Goal: Task Accomplishment & Management: Use online tool/utility

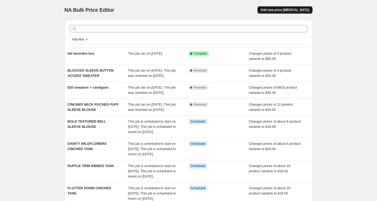
click at [278, 10] on span "Add new price [MEDICAL_DATA]" at bounding box center [284, 10] width 49 height 4
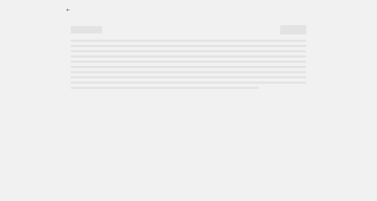
select select "percentage"
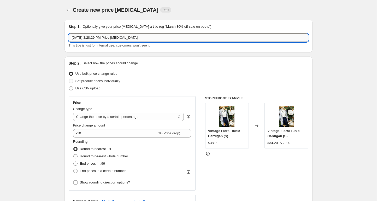
click at [106, 38] on input "[DATE] 3:28:29 PM Price [MEDICAL_DATA]" at bounding box center [188, 37] width 239 height 8
type input "$40 denim"
click at [97, 112] on div "Change type Change the price to a certain amount Change the price by a certain …" at bounding box center [128, 113] width 111 height 15
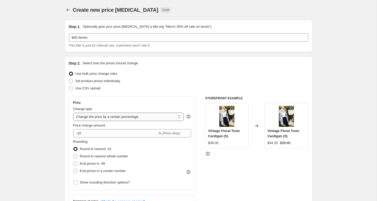
click at [97, 119] on select "Change the price to a certain amount Change the price by a certain amount Chang…" at bounding box center [128, 116] width 111 height 8
select select "to"
click at [73, 112] on select "Change the price to a certain amount Change the price by a certain amount Chang…" at bounding box center [128, 116] width 111 height 8
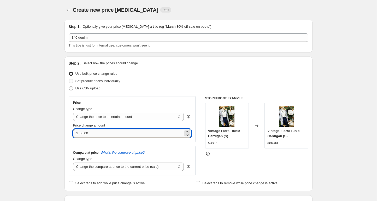
click at [88, 132] on input "80.00" at bounding box center [132, 133] width 104 height 8
type input "40.00"
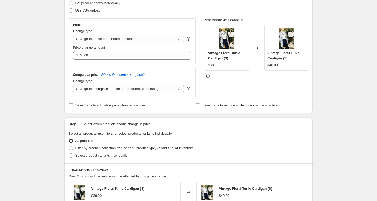
scroll to position [78, 0]
click at [90, 146] on span "Filter by product, collection, tag, vendor, product type, variant title, or inv…" at bounding box center [133, 148] width 117 height 4
click at [69, 146] on input "Filter by product, collection, tag, vendor, product type, variant title, or inv…" at bounding box center [69, 146] width 0 height 0
radio input "true"
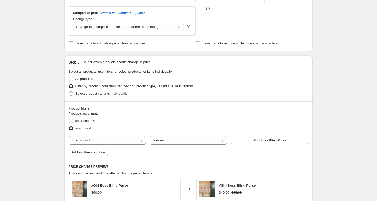
scroll to position [140, 0]
click at [131, 140] on select "The product The product's collection The product's tag The product's vendor The…" at bounding box center [107, 139] width 77 height 8
select select "collection"
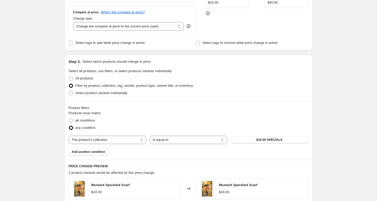
click at [266, 139] on span "$10.00 SPECIALS" at bounding box center [269, 139] width 26 height 4
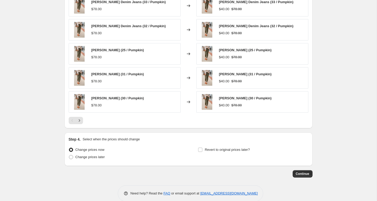
scroll to position [331, 0]
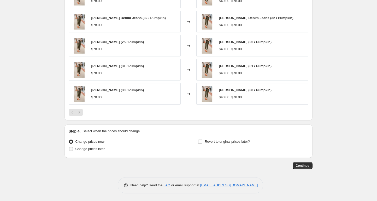
click at [101, 150] on span "Change prices later" at bounding box center [89, 149] width 29 height 4
click at [69, 147] on input "Change prices later" at bounding box center [69, 147] width 0 height 0
radio input "true"
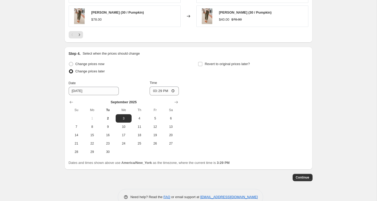
scroll to position [410, 0]
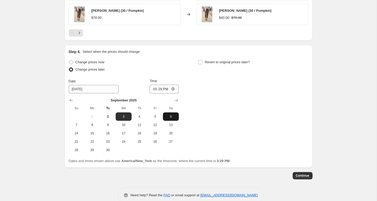
click at [170, 117] on span "6" at bounding box center [170, 116] width 11 height 4
type input "[DATE]"
click at [153, 91] on input "15:29" at bounding box center [163, 89] width 29 height 9
type input "00:00"
click at [214, 61] on span "Revert to original prices later?" at bounding box center [227, 62] width 45 height 4
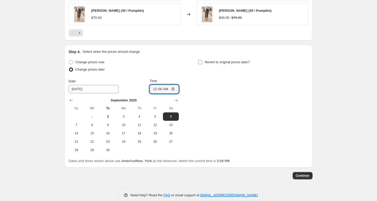
click at [202, 61] on input "Revert to original prices later?" at bounding box center [200, 62] width 4 height 4
checkbox input "true"
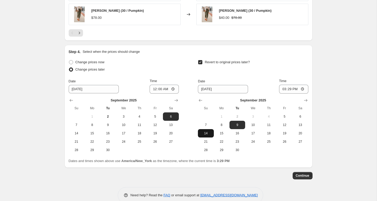
click at [203, 129] on button "14" at bounding box center [206, 133] width 16 height 8
click at [203, 126] on span "7" at bounding box center [205, 125] width 11 height 4
type input "[DATE]"
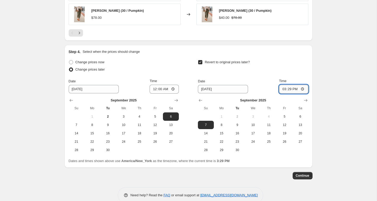
click at [282, 89] on input "15:29" at bounding box center [293, 89] width 29 height 9
type input "23:59"
click at [306, 175] on span "Continue" at bounding box center [303, 175] width 14 height 4
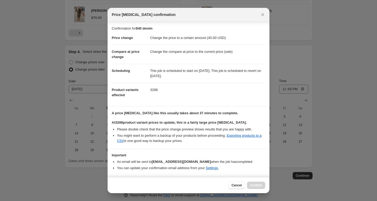
scroll to position [15, 0]
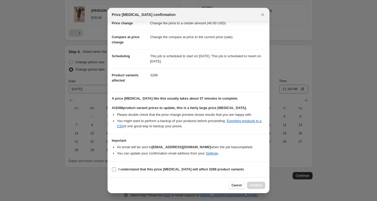
click at [154, 171] on span "I understand that this price [MEDICAL_DATA] will affect 3288 product variants" at bounding box center [180, 168] width 125 height 5
click at [116, 171] on input "I understand that this price [MEDICAL_DATA] will affect 3288 product variants" at bounding box center [114, 169] width 4 height 4
checkbox input "true"
click at [255, 184] on span "Confirm" at bounding box center [256, 185] width 12 height 4
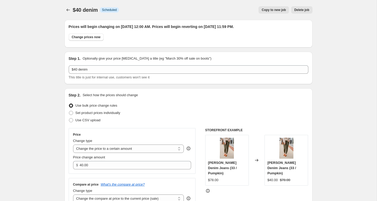
click at [66, 11] on icon "Price change jobs" at bounding box center [67, 9] width 5 height 5
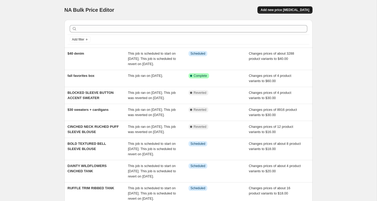
click at [271, 9] on span "Add new price [MEDICAL_DATA]" at bounding box center [284, 10] width 49 height 4
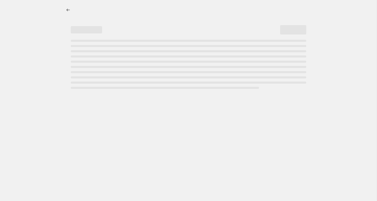
select select "percentage"
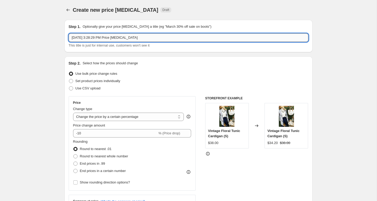
click at [121, 39] on input "[DATE] 3:28:29 PM Price [MEDICAL_DATA]" at bounding box center [188, 37] width 239 height 8
type input "$25 tops + blouses"
click at [117, 116] on select "Change the price to a certain amount Change the price by a certain amount Chang…" at bounding box center [128, 116] width 111 height 8
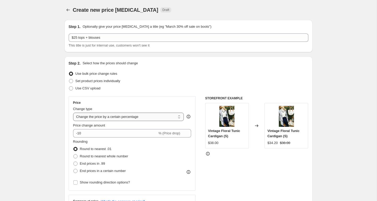
select select "to"
click at [73, 112] on select "Change the price to a certain amount Change the price by a certain amount Chang…" at bounding box center [128, 116] width 111 height 8
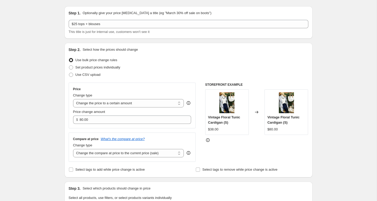
scroll to position [24, 0]
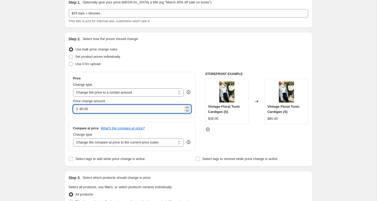
click at [114, 107] on input "80.00" at bounding box center [132, 109] width 104 height 8
click at [95, 109] on input "24.57" at bounding box center [132, 109] width 104 height 8
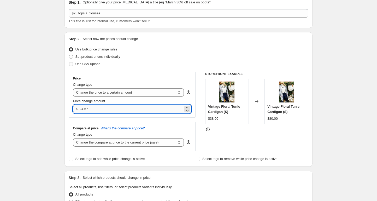
click at [95, 109] on input "24.57" at bounding box center [132, 109] width 104 height 8
type input "25.00"
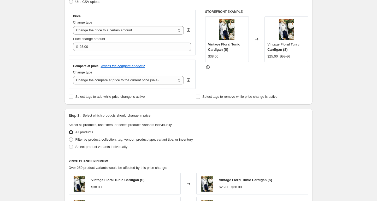
scroll to position [89, 0]
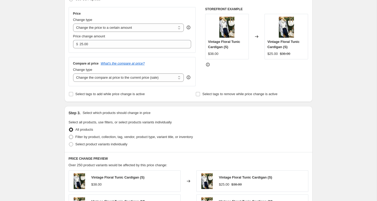
click at [88, 139] on span "Filter by product, collection, tag, vendor, product type, variant title, or inv…" at bounding box center [133, 136] width 117 height 5
click at [69, 135] on input "Filter by product, collection, tag, vendor, product type, variant title, or inv…" at bounding box center [69, 135] width 0 height 0
radio input "true"
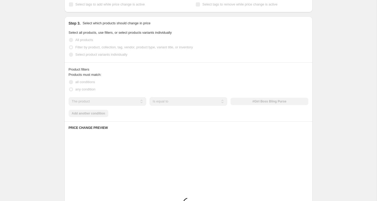
scroll to position [179, 0]
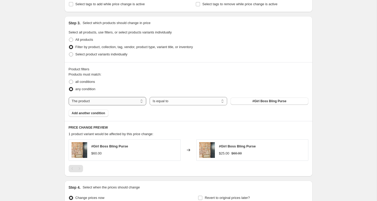
click at [115, 100] on select "The product The product's collection The product's tag The product's vendor The…" at bounding box center [107, 101] width 77 height 8
select select "collection"
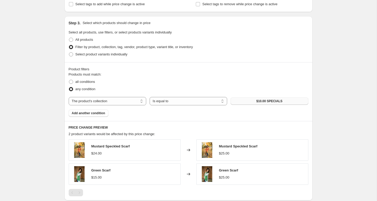
click at [268, 101] on span "$10.00 SPECIALS" at bounding box center [269, 101] width 26 height 4
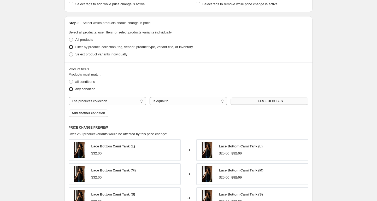
click at [95, 112] on span "Add another condition" at bounding box center [88, 113] width 33 height 4
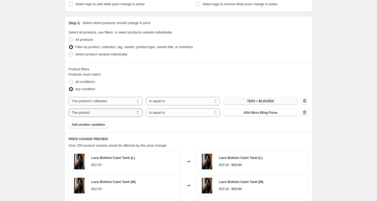
click at [121, 112] on select "The product The product's collection The product's tag The product's vendor The…" at bounding box center [106, 112] width 74 height 8
select select "collection"
click at [254, 112] on span "$10.00 SPECIALS" at bounding box center [260, 112] width 26 height 4
click at [82, 125] on span "Add another condition" at bounding box center [88, 124] width 33 height 4
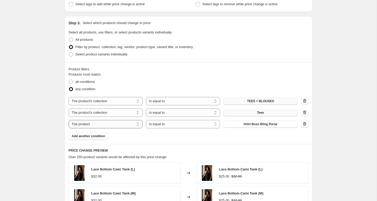
click at [102, 123] on select "The product The product's collection The product's tag The product's vendor The…" at bounding box center [106, 124] width 74 height 8
select select "collection"
click at [269, 125] on span "$10.00 SPECIALS" at bounding box center [260, 124] width 26 height 4
click at [90, 136] on span "Add another condition" at bounding box center [88, 136] width 33 height 4
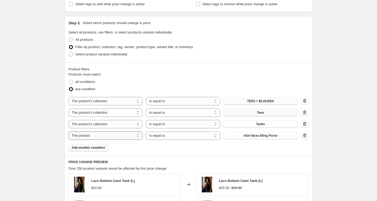
click at [105, 136] on select "The product The product's collection The product's tag The product's vendor The…" at bounding box center [106, 135] width 74 height 8
select select "collection"
click at [253, 134] on span "$10.00 SPECIALS" at bounding box center [260, 135] width 26 height 4
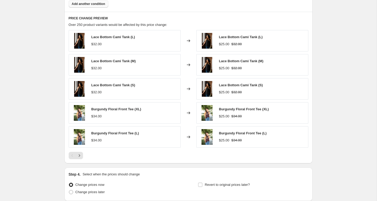
scroll to position [365, 0]
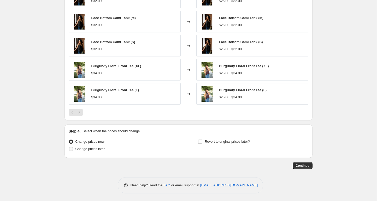
click at [94, 148] on span "Change prices later" at bounding box center [89, 149] width 29 height 4
click at [69, 147] on input "Change prices later" at bounding box center [69, 147] width 0 height 0
radio input "true"
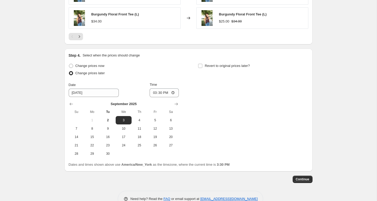
scroll to position [442, 0]
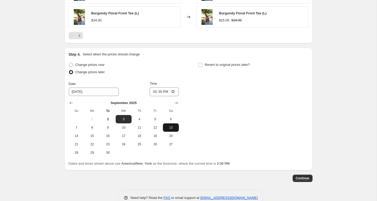
click at [169, 127] on span "13" at bounding box center [170, 127] width 11 height 4
type input "[DATE]"
click at [151, 89] on input "15:30" at bounding box center [163, 91] width 29 height 9
type input "00:00"
click at [215, 64] on span "Revert to original prices later?" at bounding box center [227, 65] width 45 height 4
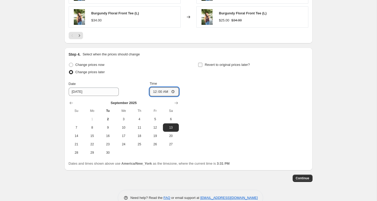
click at [202, 64] on input "Revert to original prices later?" at bounding box center [200, 65] width 4 height 4
checkbox input "true"
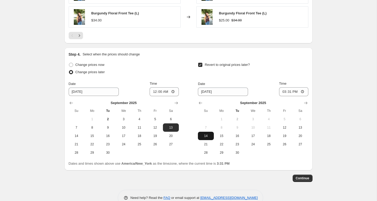
click at [207, 134] on span "14" at bounding box center [205, 136] width 11 height 4
type input "[DATE]"
click at [283, 92] on input "15:31" at bounding box center [293, 91] width 29 height 9
type input "23:59"
click at [300, 178] on span "Continue" at bounding box center [303, 178] width 14 height 4
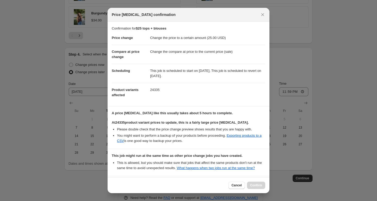
scroll to position [52, 0]
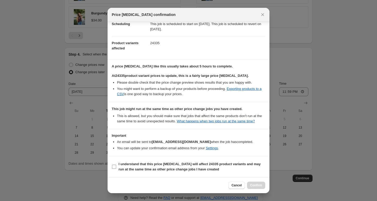
click at [138, 166] on span "I understand that this price [MEDICAL_DATA] will affect 24335 product variants …" at bounding box center [191, 166] width 147 height 10
click at [116, 166] on input "I understand that this price [MEDICAL_DATA] will affect 24335 product variants …" at bounding box center [114, 166] width 4 height 4
checkbox input "true"
click at [255, 184] on span "Confirm" at bounding box center [256, 185] width 12 height 4
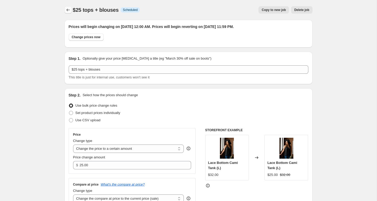
click at [69, 9] on icon "Price change jobs" at bounding box center [67, 9] width 5 height 5
